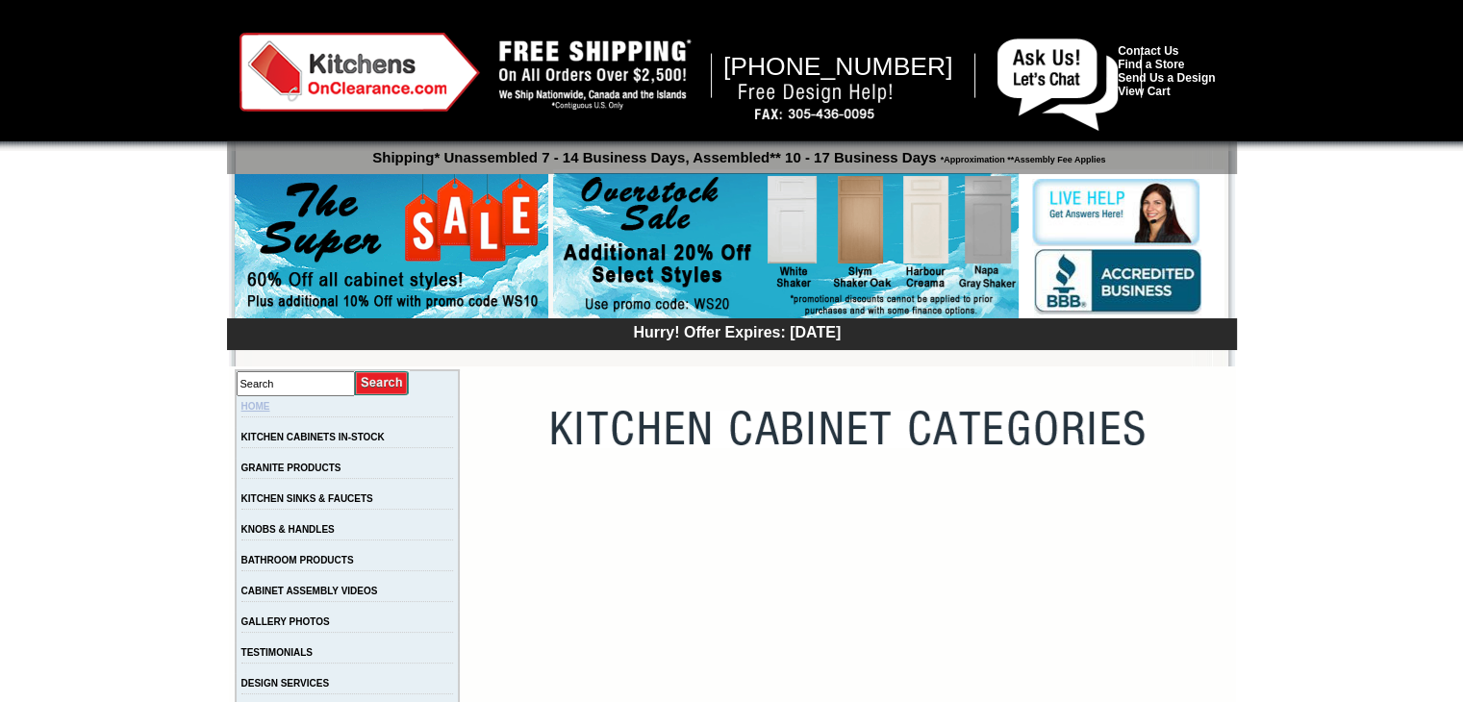
click at [270, 411] on link "HOME" at bounding box center [255, 406] width 29 height 11
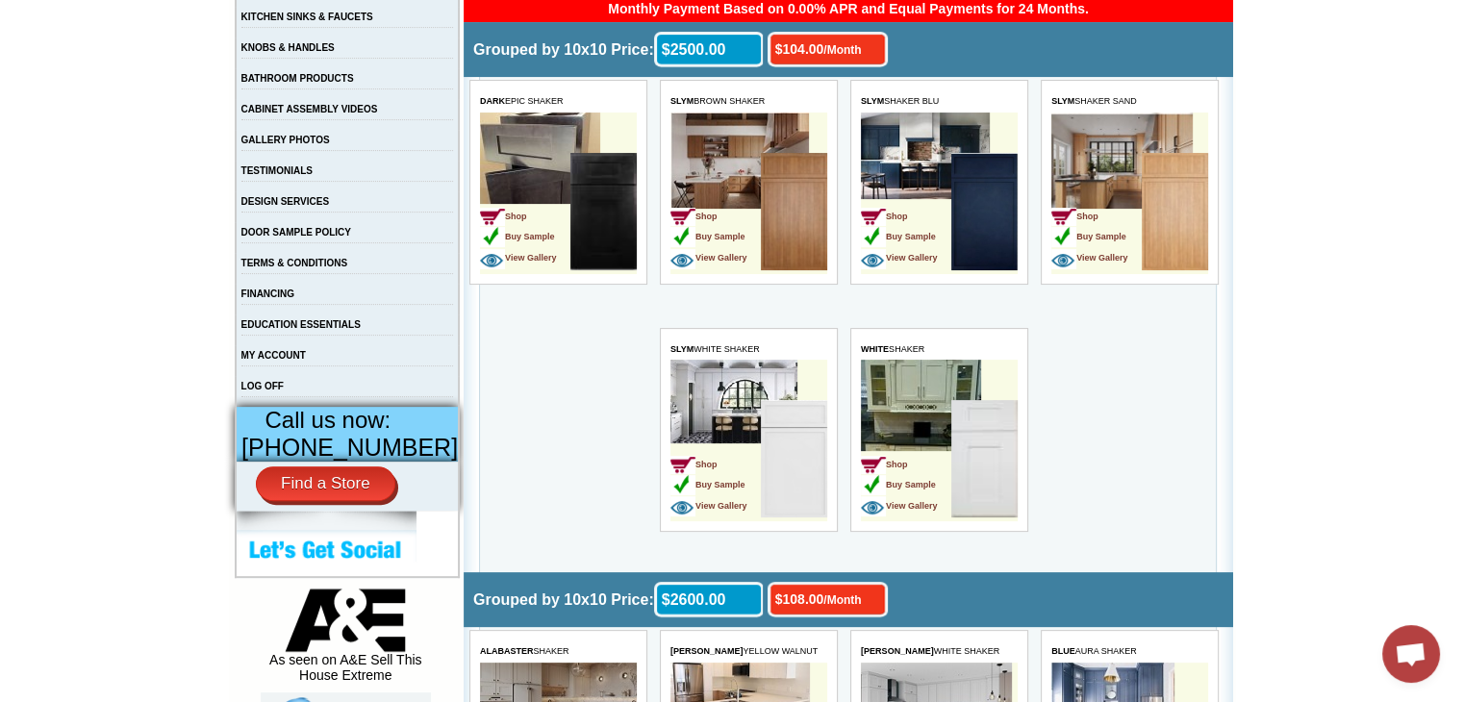
scroll to position [481, 0]
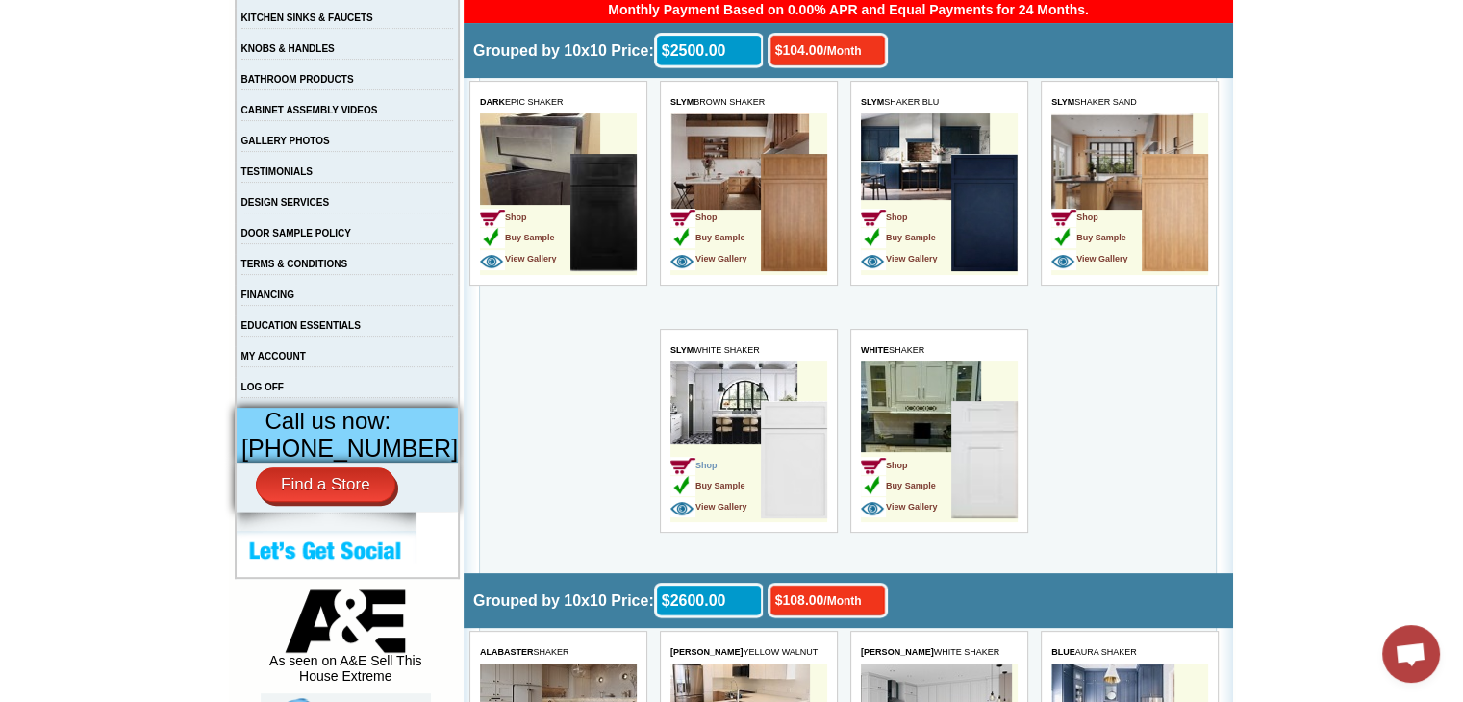
click at [704, 466] on span "Shop" at bounding box center [694, 466] width 47 height 10
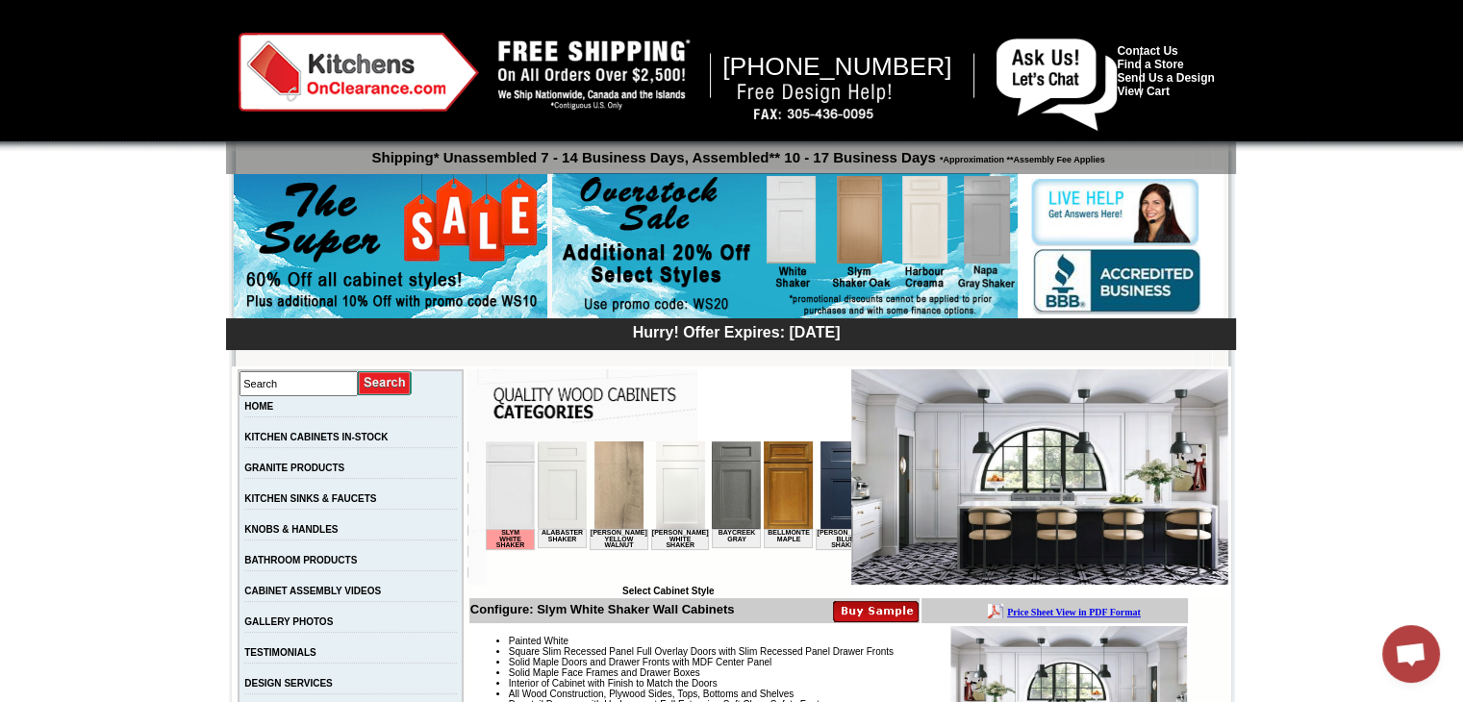
scroll to position [385, 0]
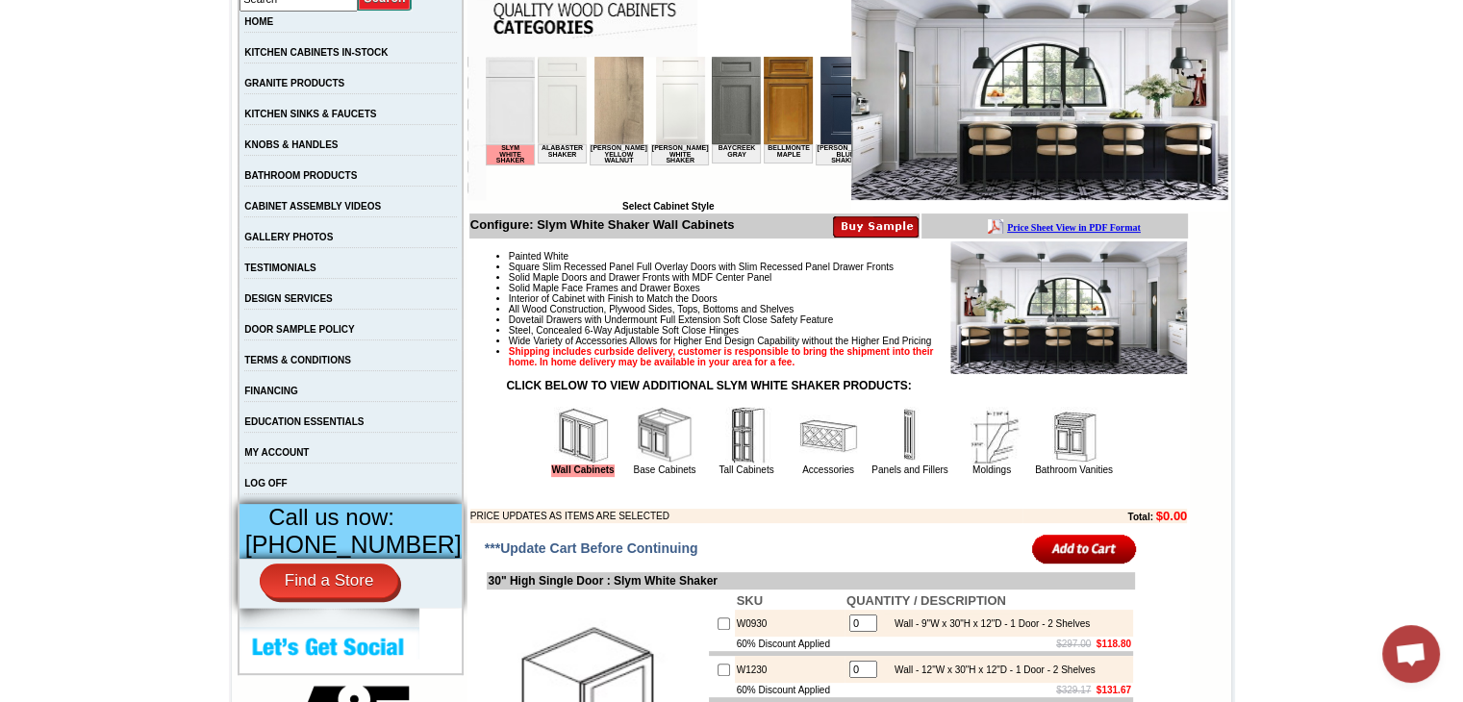
click at [296, 221] on td "CABINET ASSEMBLY VIDEOS" at bounding box center [351, 211] width 224 height 31
click at [291, 212] on link "CABINET ASSEMBLY VIDEOS" at bounding box center [312, 206] width 137 height 11
